Goal: Transaction & Acquisition: Purchase product/service

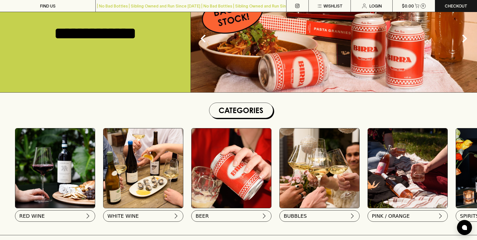
scroll to position [75, 0]
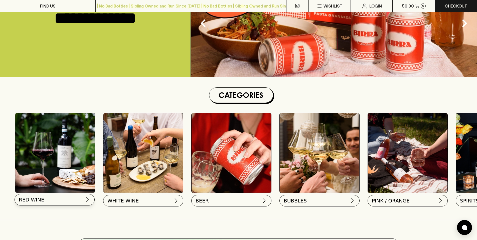
click at [72, 200] on button "RED WINE" at bounding box center [55, 200] width 80 height 12
click at [122, 202] on span "WHITE WINE" at bounding box center [122, 199] width 31 height 7
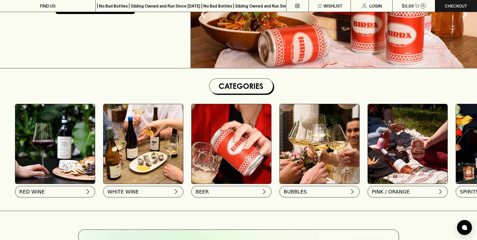
scroll to position [125, 0]
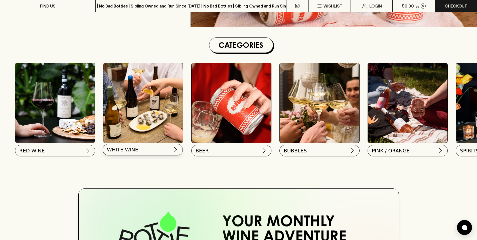
click at [120, 149] on span "WHITE WINE" at bounding box center [122, 149] width 31 height 7
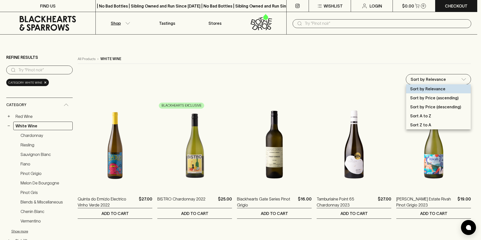
click at [433, 97] on p "Sort by Price (ascending)" at bounding box center [434, 98] width 49 height 6
type input "price:asc"
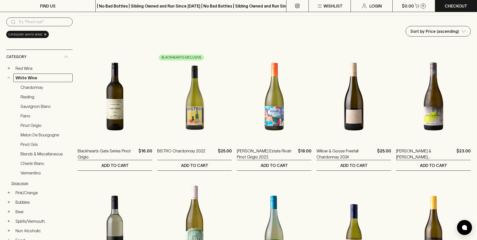
scroll to position [50, 0]
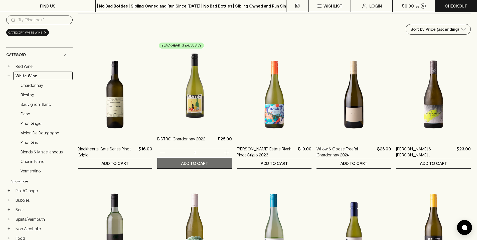
click at [195, 160] on button "ADD TO CART" at bounding box center [194, 163] width 75 height 10
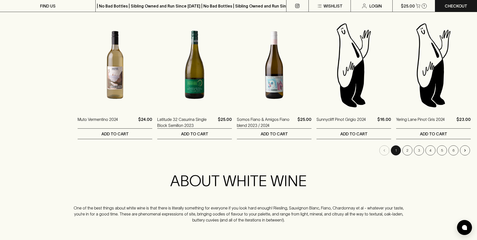
scroll to position [465, 0]
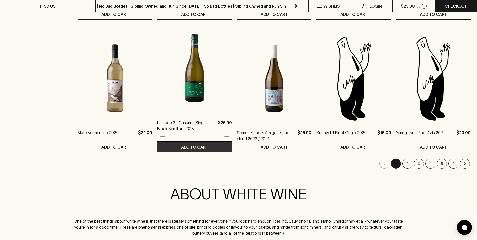
click at [199, 147] on p "ADD TO CART" at bounding box center [194, 147] width 27 height 6
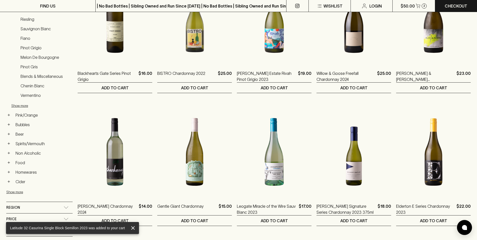
scroll to position [94, 0]
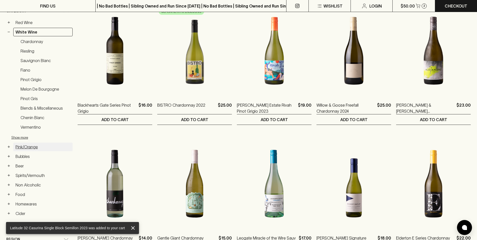
click at [33, 147] on link "Pink/Orange" at bounding box center [42, 147] width 59 height 9
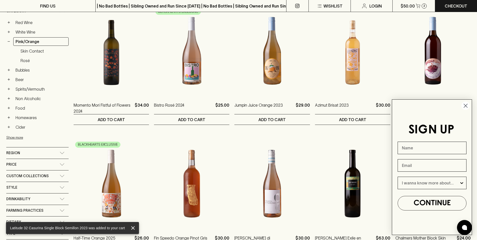
click at [466, 106] on circle "Close dialog" at bounding box center [465, 106] width 8 height 8
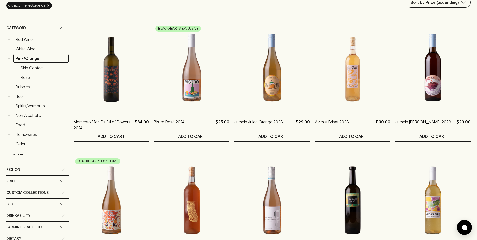
scroll to position [1, 0]
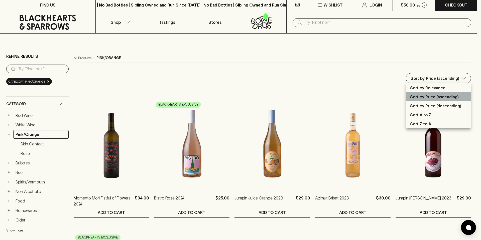
click at [444, 98] on p "Sort by Price (ascending)" at bounding box center [434, 97] width 49 height 6
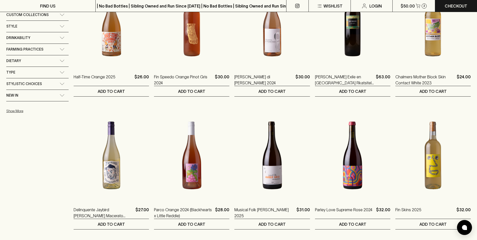
scroll to position [243, 0]
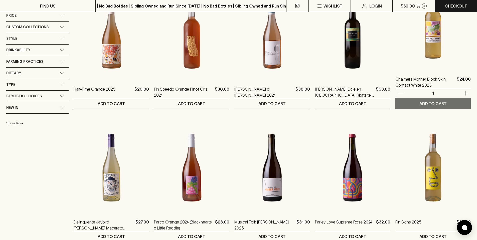
click at [443, 103] on p "ADD TO CART" at bounding box center [432, 104] width 27 height 6
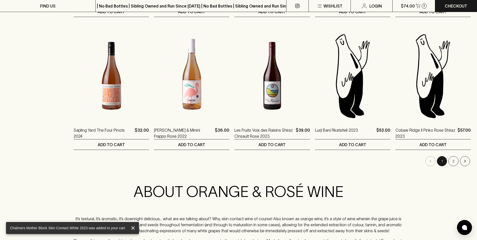
scroll to position [487, 0]
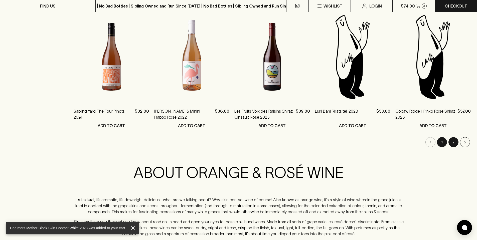
click at [451, 141] on button "2" at bounding box center [453, 142] width 10 height 10
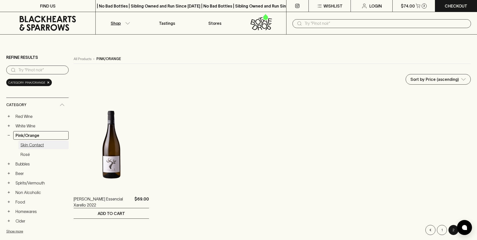
click at [35, 146] on link "Skin Contact" at bounding box center [43, 145] width 50 height 9
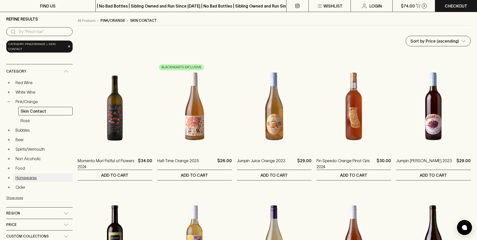
scroll to position [30, 0]
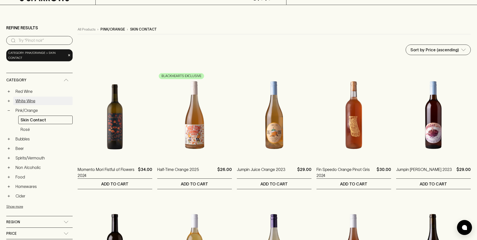
click at [28, 102] on link "White Wine" at bounding box center [42, 101] width 59 height 9
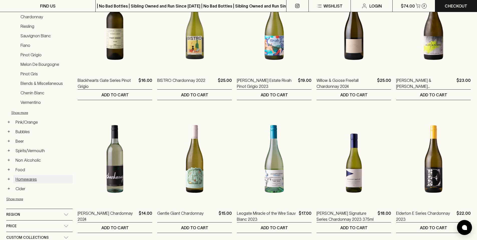
scroll to position [130, 0]
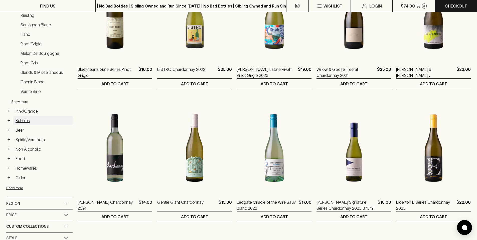
click at [20, 121] on link "Bubbles" at bounding box center [42, 120] width 59 height 9
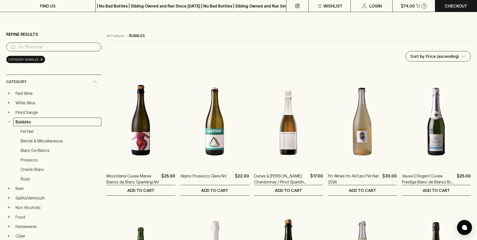
scroll to position [22, 0]
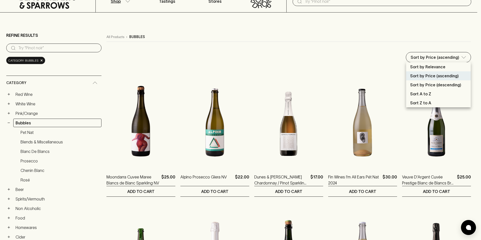
click at [455, 56] on div at bounding box center [240, 120] width 481 height 240
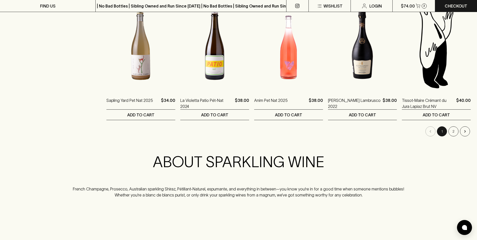
scroll to position [506, 0]
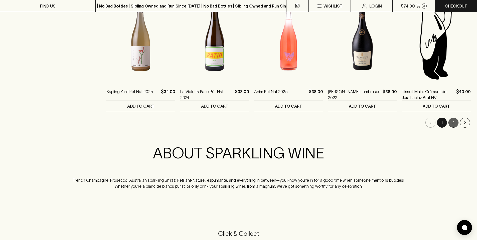
click at [454, 124] on button "2" at bounding box center [453, 123] width 10 height 10
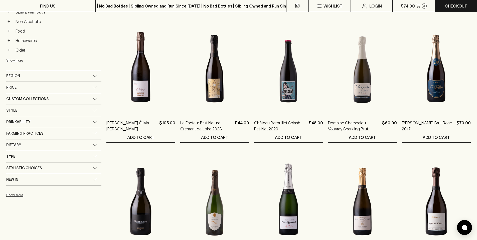
scroll to position [207, 0]
